Goal: Find specific page/section: Find specific page/section

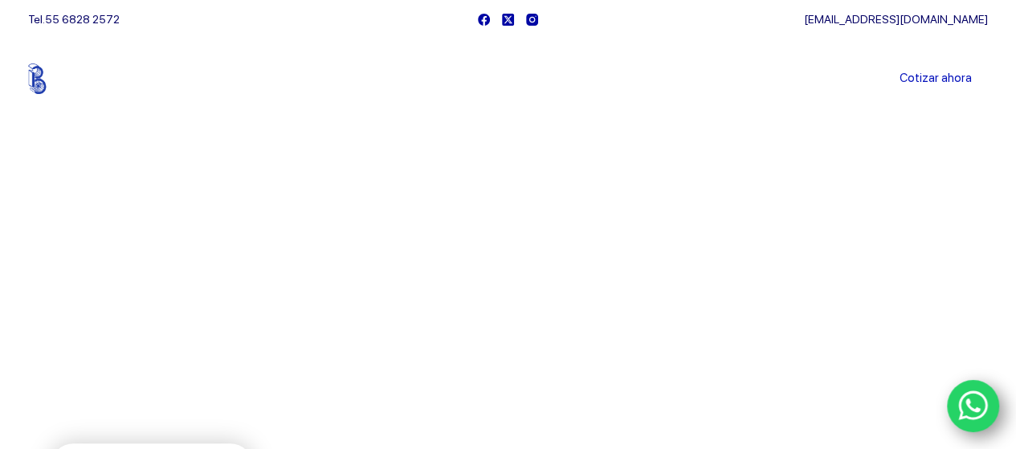
click at [480, 79] on link "Sucursales" at bounding box center [478, 79] width 100 height 0
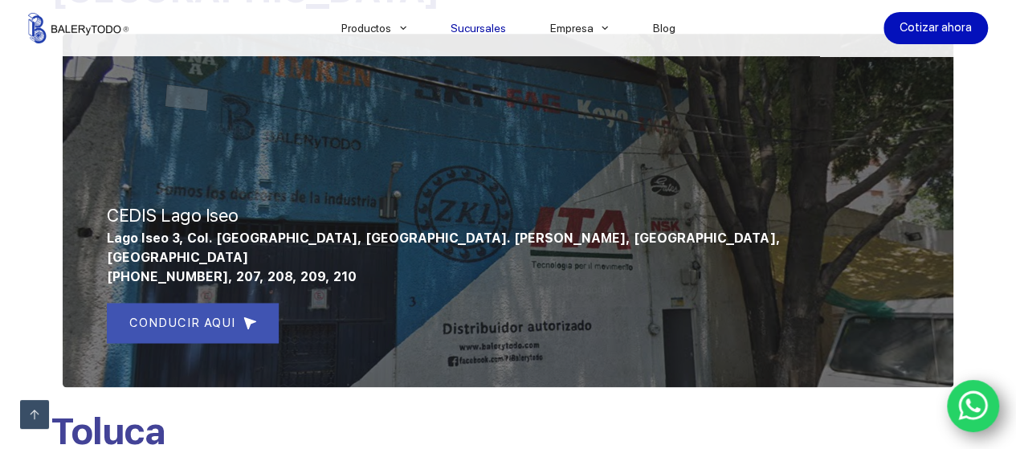
scroll to position [760, 0]
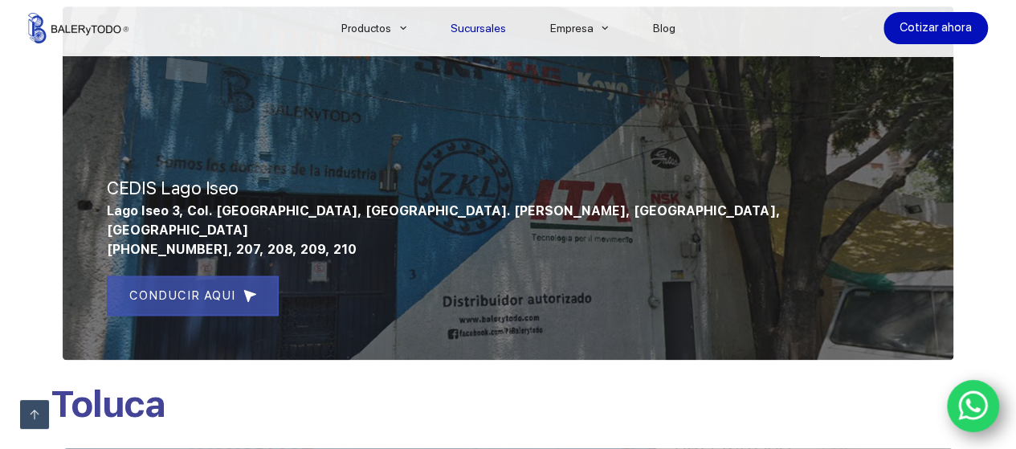
click at [232, 276] on link "CONDUCIR AQUI" at bounding box center [193, 296] width 172 height 40
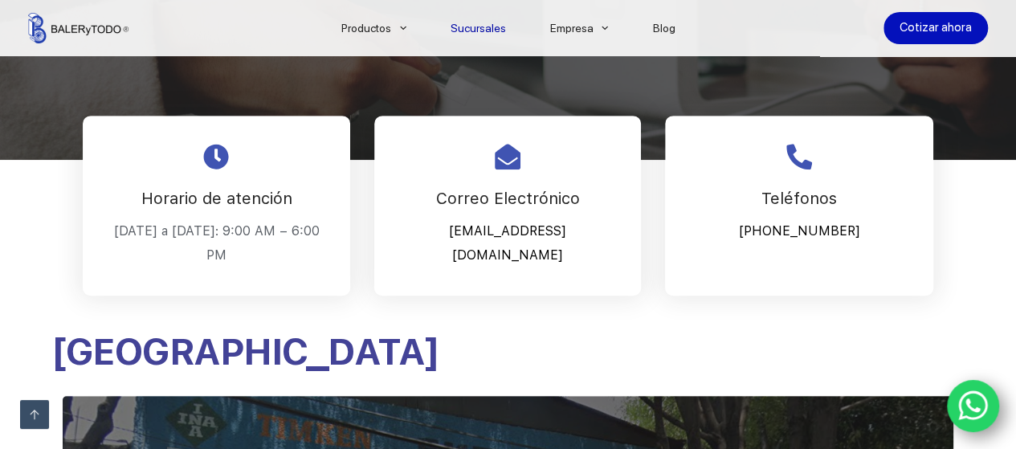
scroll to position [370, 0]
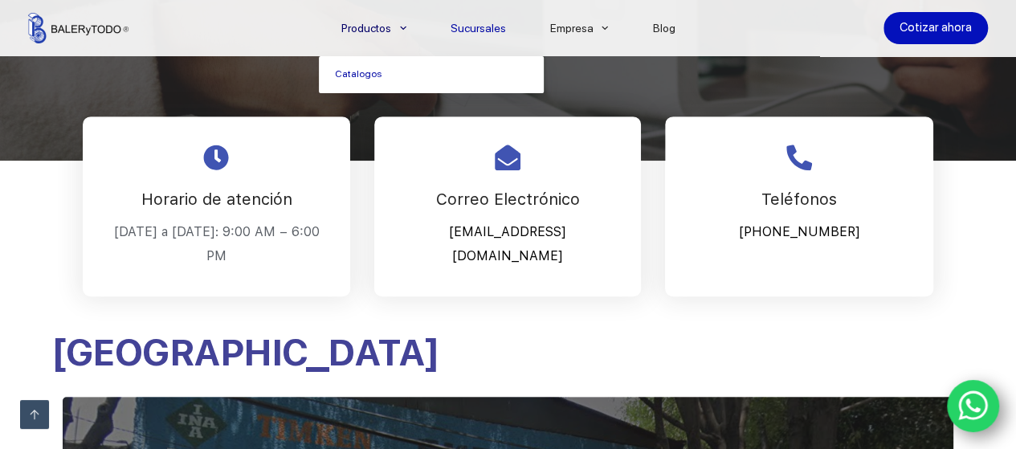
click at [376, 28] on link "Productos" at bounding box center [373, 28] width 109 height 0
click at [406, 25] on icon "Menu Principal" at bounding box center [403, 28] width 6 height 6
click at [406, 28] on icon "Menu Principal" at bounding box center [403, 28] width 6 height 6
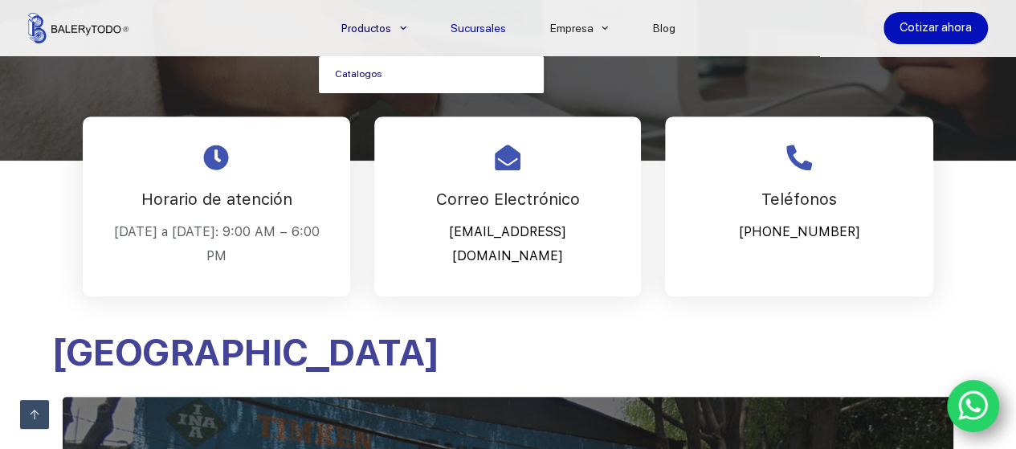
click at [381, 76] on link "Catalogos" at bounding box center [431, 74] width 225 height 37
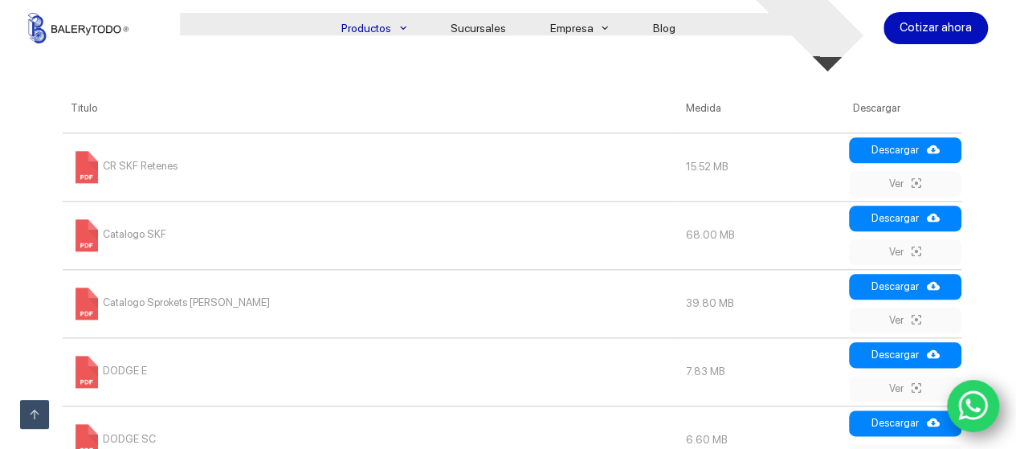
scroll to position [776, 0]
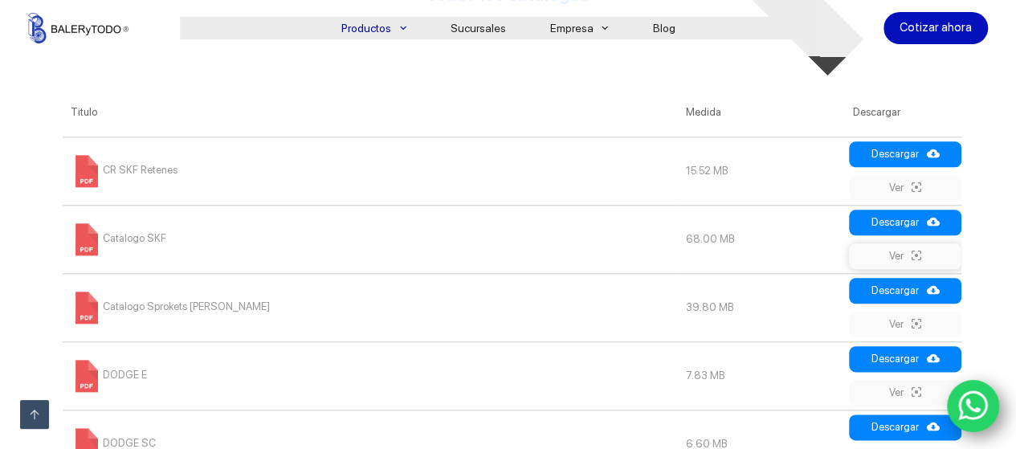
click at [888, 255] on link "Ver" at bounding box center [905, 256] width 112 height 26
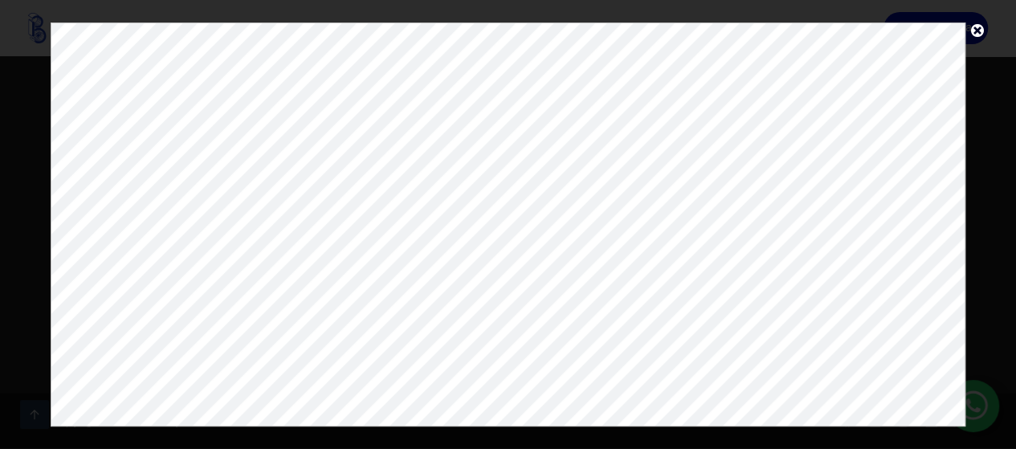
scroll to position [1743, 0]
click at [974, 31] on span at bounding box center [978, 33] width 24 height 23
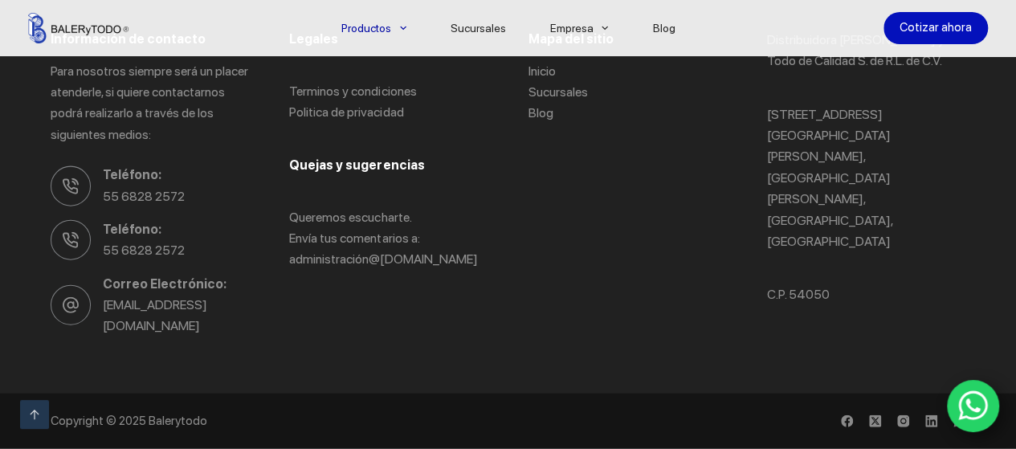
click at [971, 404] on icon "WhatsApp" at bounding box center [973, 406] width 31 height 34
